Goal: Find specific page/section: Locate item on page

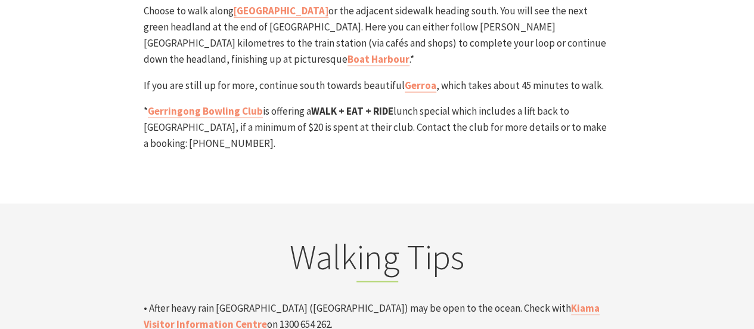
scroll to position [3735, 0]
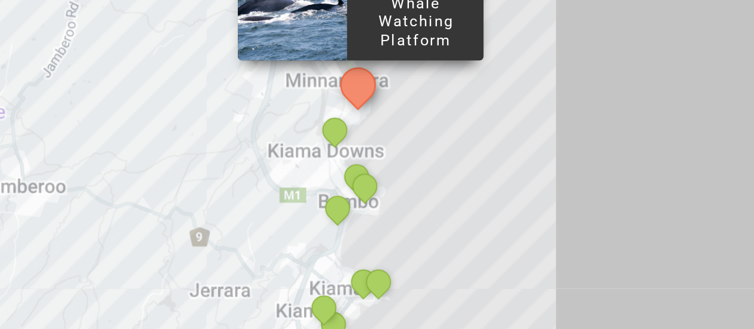
scroll to position [4128, 0]
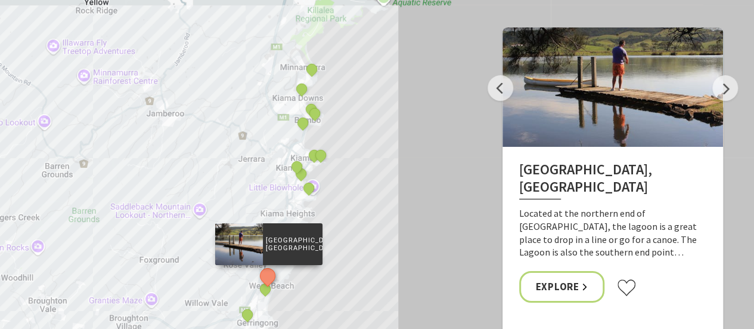
scroll to position [4235, 0]
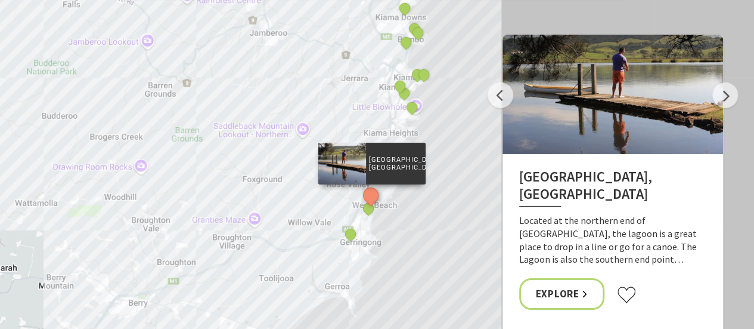
drag, startPoint x: 253, startPoint y: 189, endPoint x: 373, endPoint y: 99, distance: 149.5
click at [373, 99] on div "Minnamurra Whale Watching Platform Gerringong Whale Watching Platform Werri Lag…" at bounding box center [377, 176] width 754 height 429
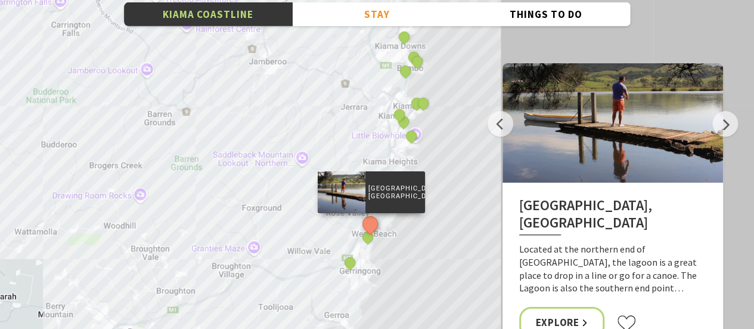
scroll to position [4202, 0]
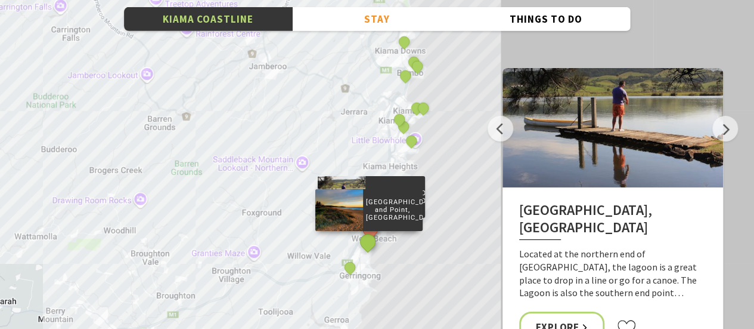
click at [365, 230] on button "See detail about Werri Beach and Point, Gerringong" at bounding box center [368, 241] width 22 height 22
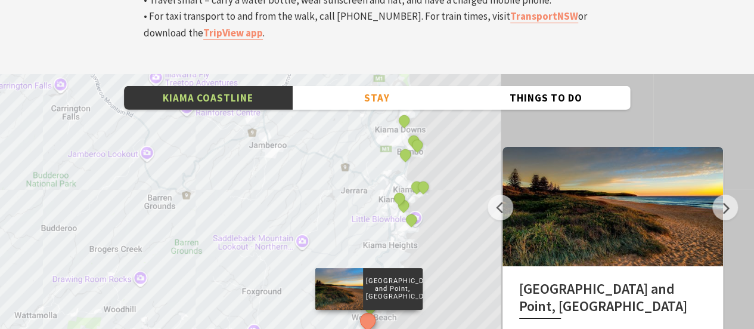
scroll to position [4124, 0]
